Goal: Transaction & Acquisition: Purchase product/service

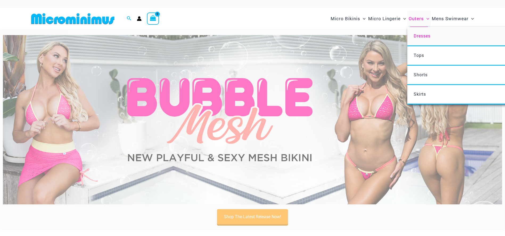
click at [419, 35] on span "Dresses" at bounding box center [422, 36] width 17 height 5
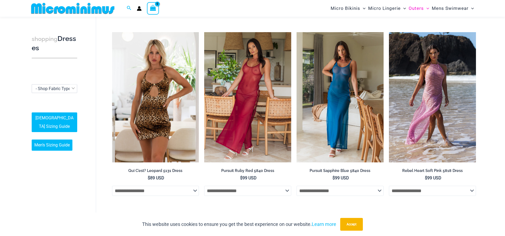
scroll to position [209, 0]
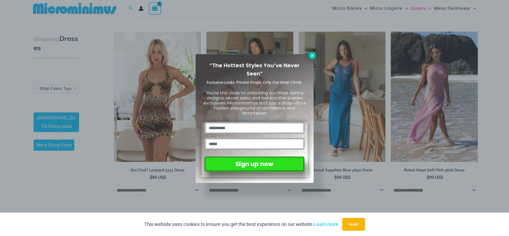
click at [312, 56] on icon at bounding box center [312, 55] width 3 height 3
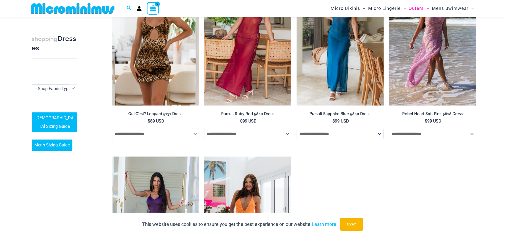
scroll to position [155, 0]
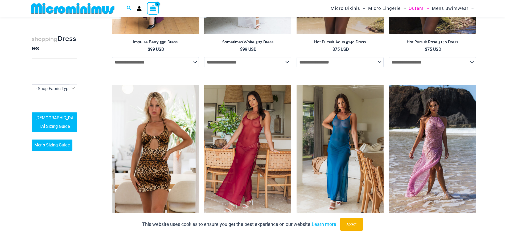
click at [492, 47] on div "**********" at bounding box center [252, 170] width 505 height 602
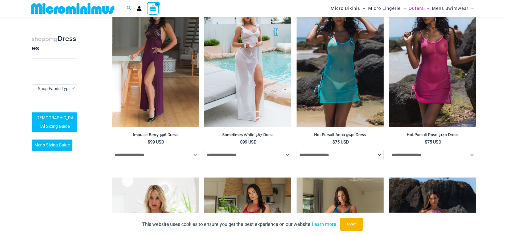
scroll to position [49, 0]
